Goal: Transaction & Acquisition: Book appointment/travel/reservation

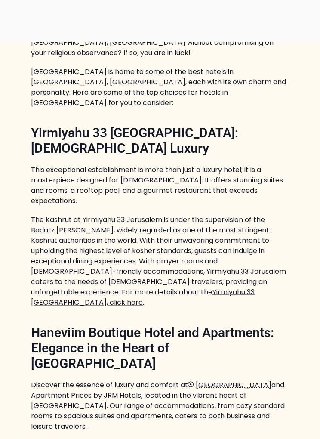
scroll to position [438, 0]
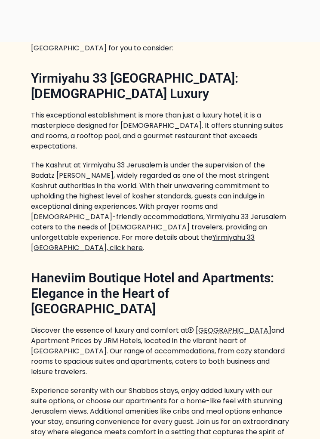
click at [96, 232] on link "Yirmiyahu 33 Jerusalem hotel, click here" at bounding box center [143, 242] width 224 height 20
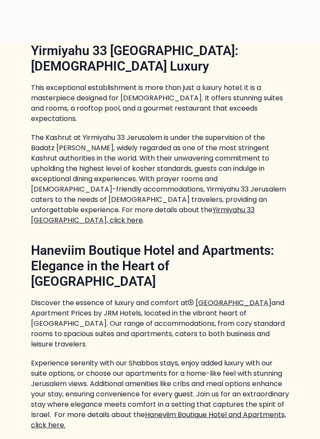
scroll to position [520, 0]
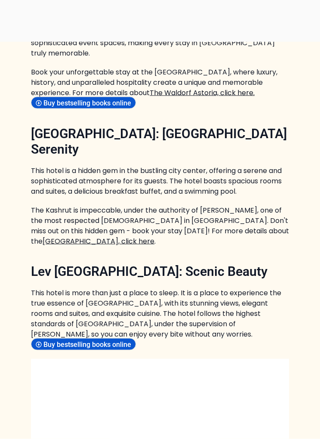
scroll to position [1364, 0]
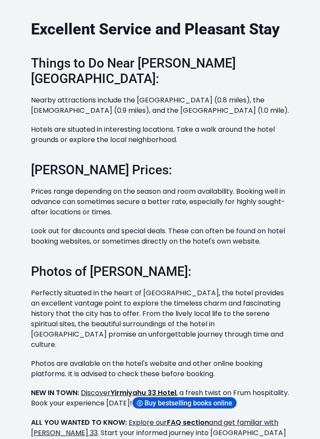
scroll to position [542, 0]
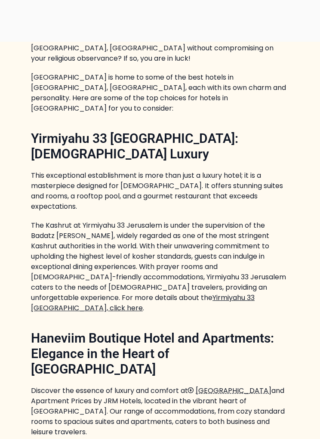
scroll to position [432, 0]
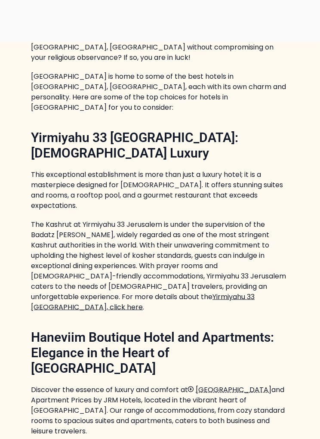
click at [115, 292] on link "Yirmiyahu 33 Jerusalem hotel, click here" at bounding box center [143, 302] width 224 height 20
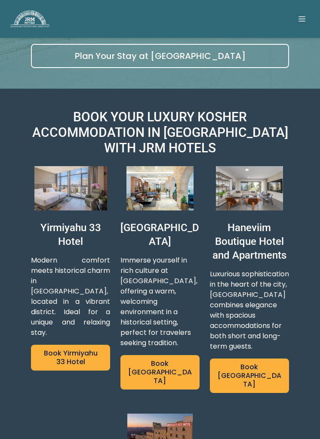
scroll to position [171, 0]
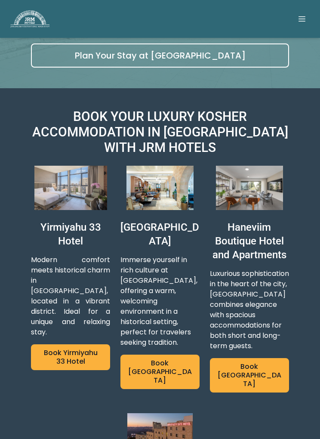
click at [58, 195] on img at bounding box center [70, 188] width 79 height 44
click at [61, 344] on link "Book Yirmiyahu 33 Hotel" at bounding box center [70, 357] width 79 height 26
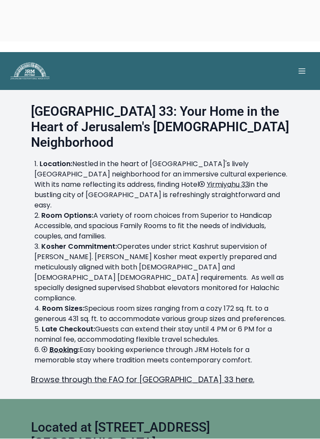
click at [303, 69] on icon at bounding box center [302, 71] width 7 height 5
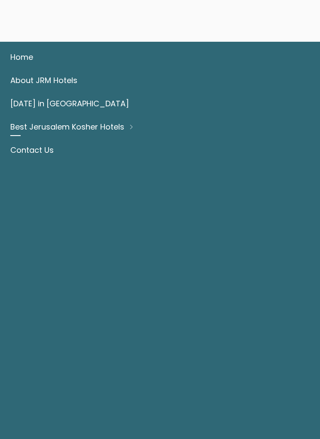
click at [18, 40] on div at bounding box center [160, 40] width 320 height 0
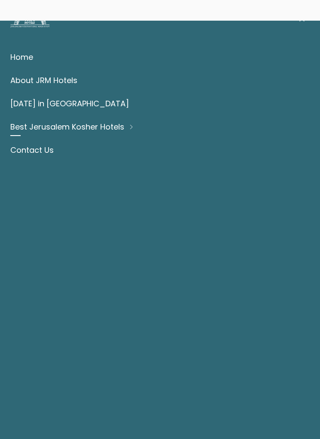
click at [21, 40] on div "Home About JRM Hotels Shavuot in Jerusalem Best Jerusalem Kosher Hotels Contact…" at bounding box center [159, 233] width 299 height 391
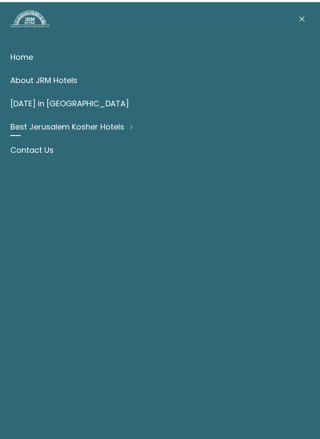
click at [17, 0] on div at bounding box center [160, 0] width 320 height 0
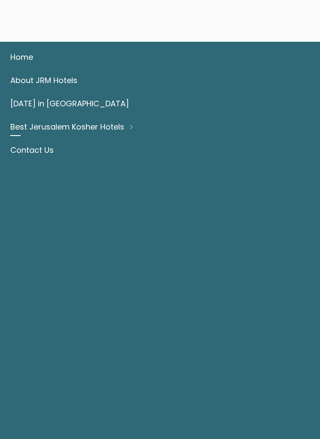
click at [18, 40] on div at bounding box center [160, 40] width 320 height 0
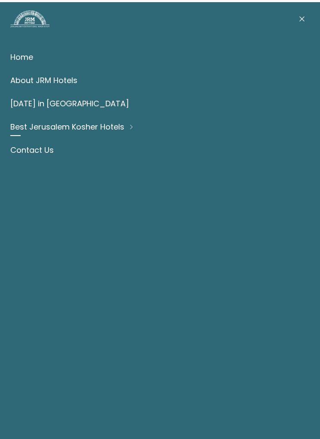
click at [300, 13] on button at bounding box center [301, 18] width 15 height 15
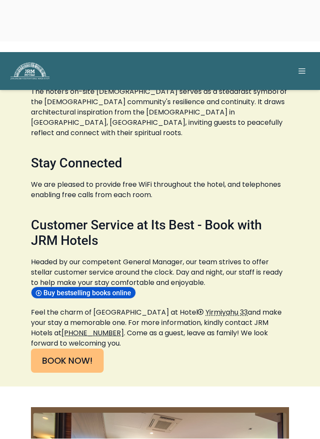
scroll to position [1698, 0]
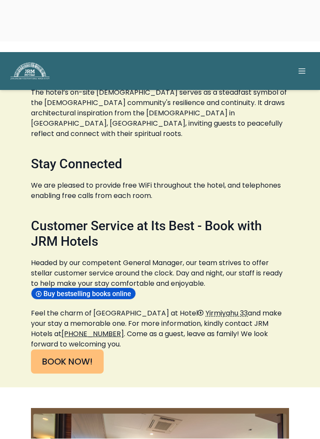
click at [68, 350] on link "BOOK NOW!" at bounding box center [67, 362] width 73 height 24
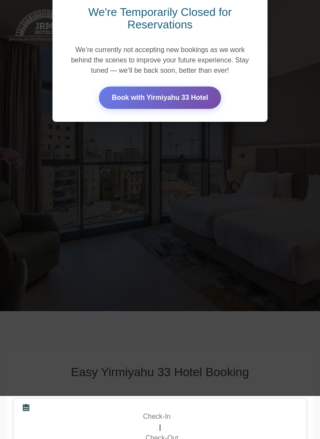
click at [124, 100] on link "Book with Yirmiyahu 33 Hotel" at bounding box center [160, 97] width 122 height 22
click at [130, 90] on link "Book with Yirmiyahu 33 Hotel" at bounding box center [160, 97] width 122 height 22
